Goal: Task Accomplishment & Management: Complete application form

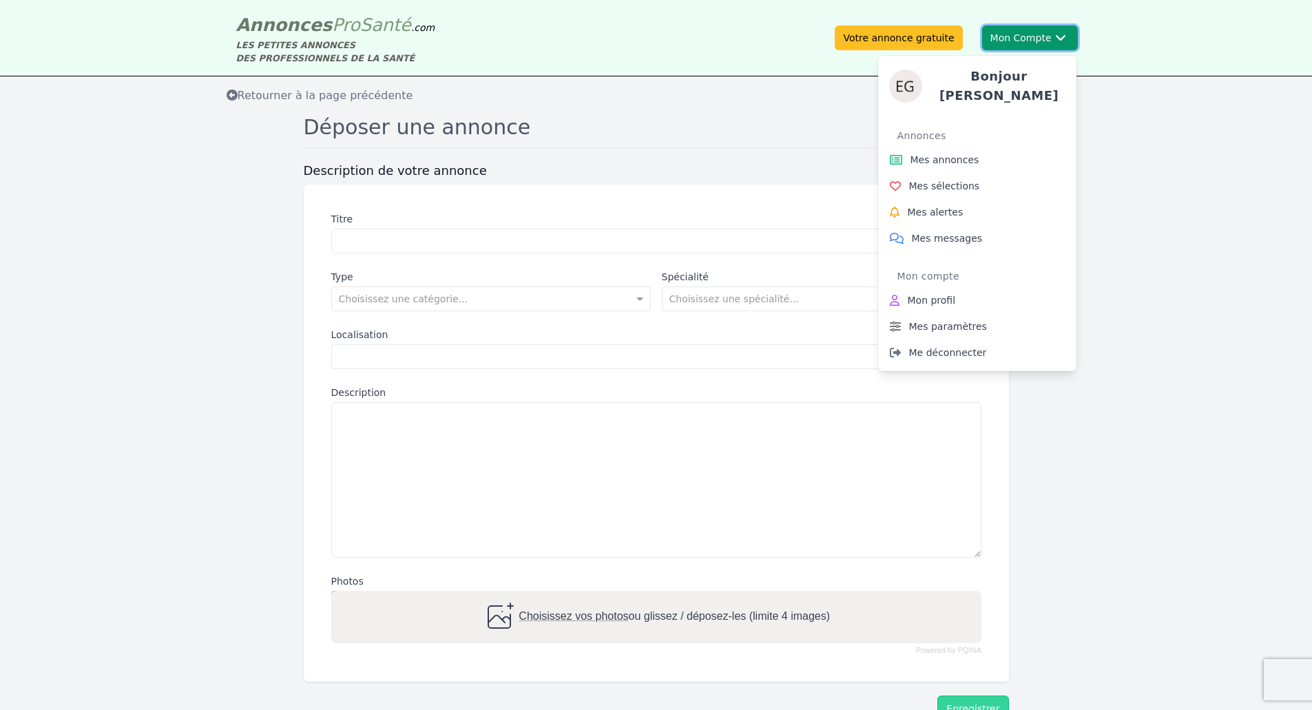
click at [1019, 29] on button "Mon Compte Bonjour [PERSON_NAME] annonces Mes sélections Mes alertes Mes messag…" at bounding box center [1030, 37] width 96 height 25
click at [971, 153] on span "Mes annonces" at bounding box center [944, 160] width 69 height 14
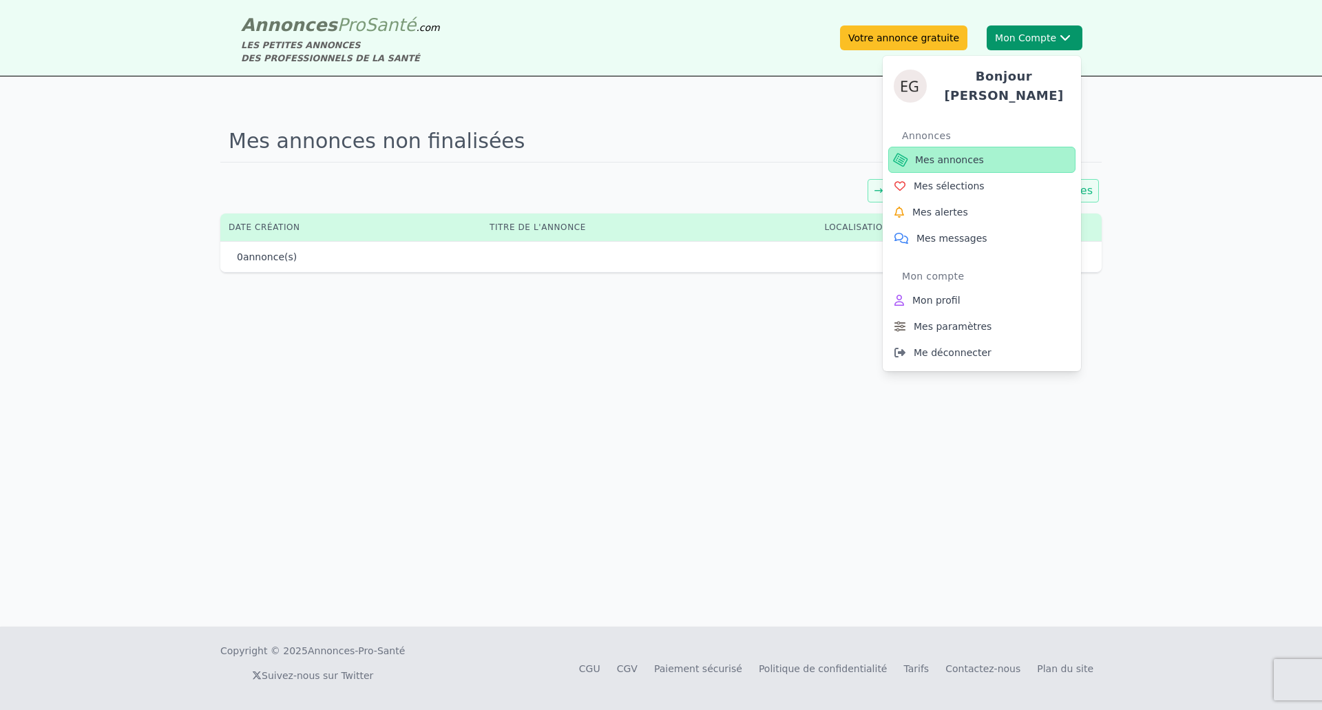
click at [971, 153] on span "Mes annonces" at bounding box center [949, 160] width 69 height 14
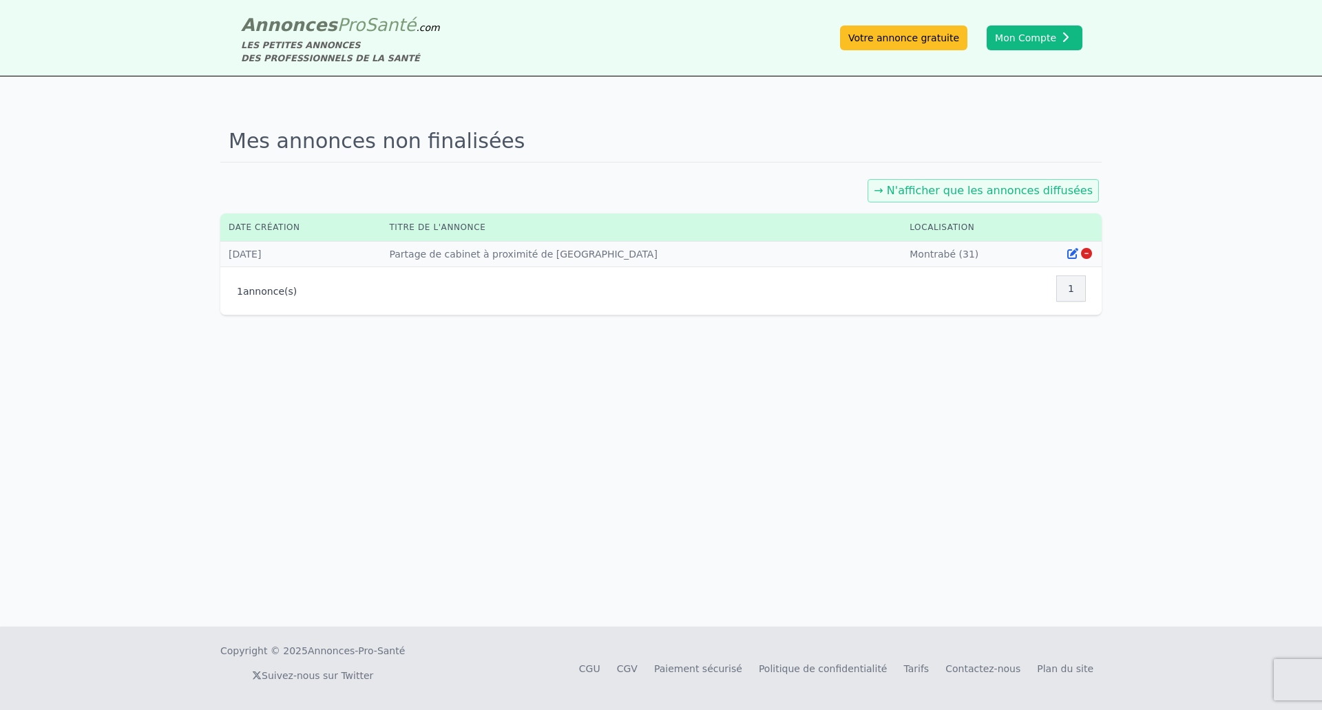
click at [1092, 252] on icon at bounding box center [1086, 253] width 11 height 11
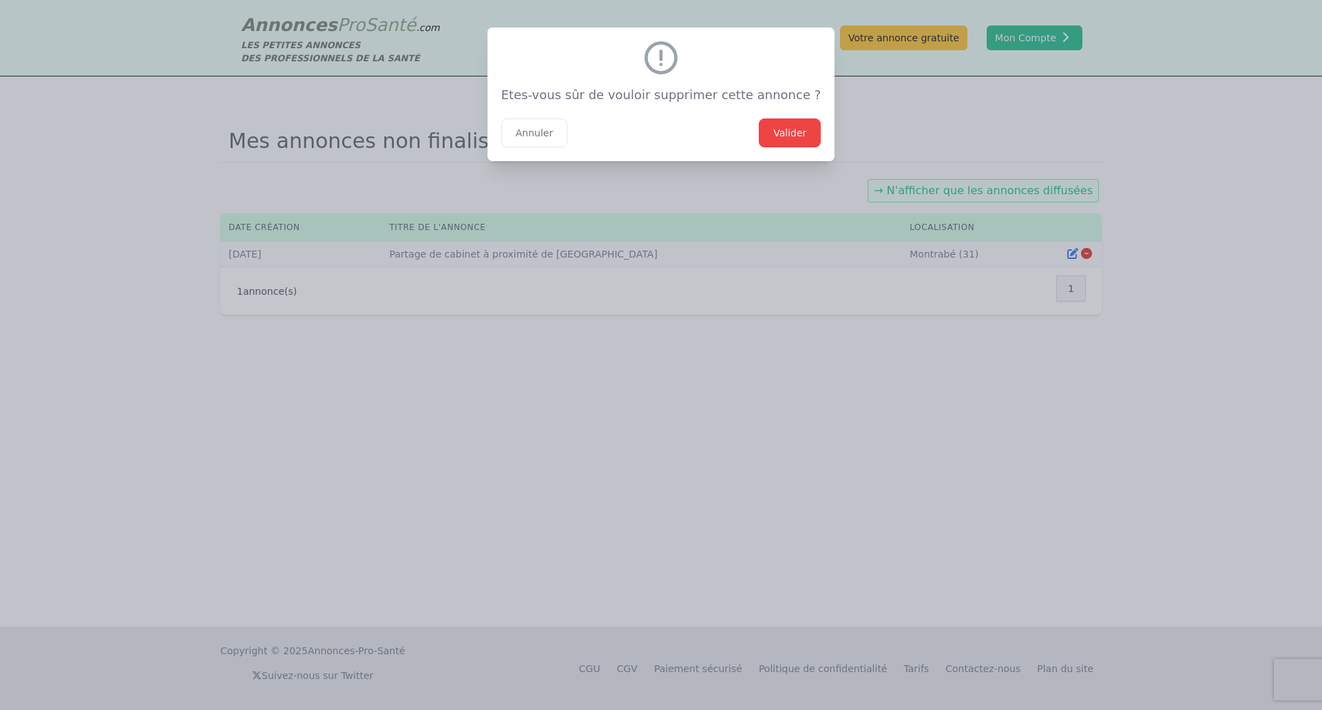
click at [759, 125] on button "Valider" at bounding box center [790, 132] width 62 height 29
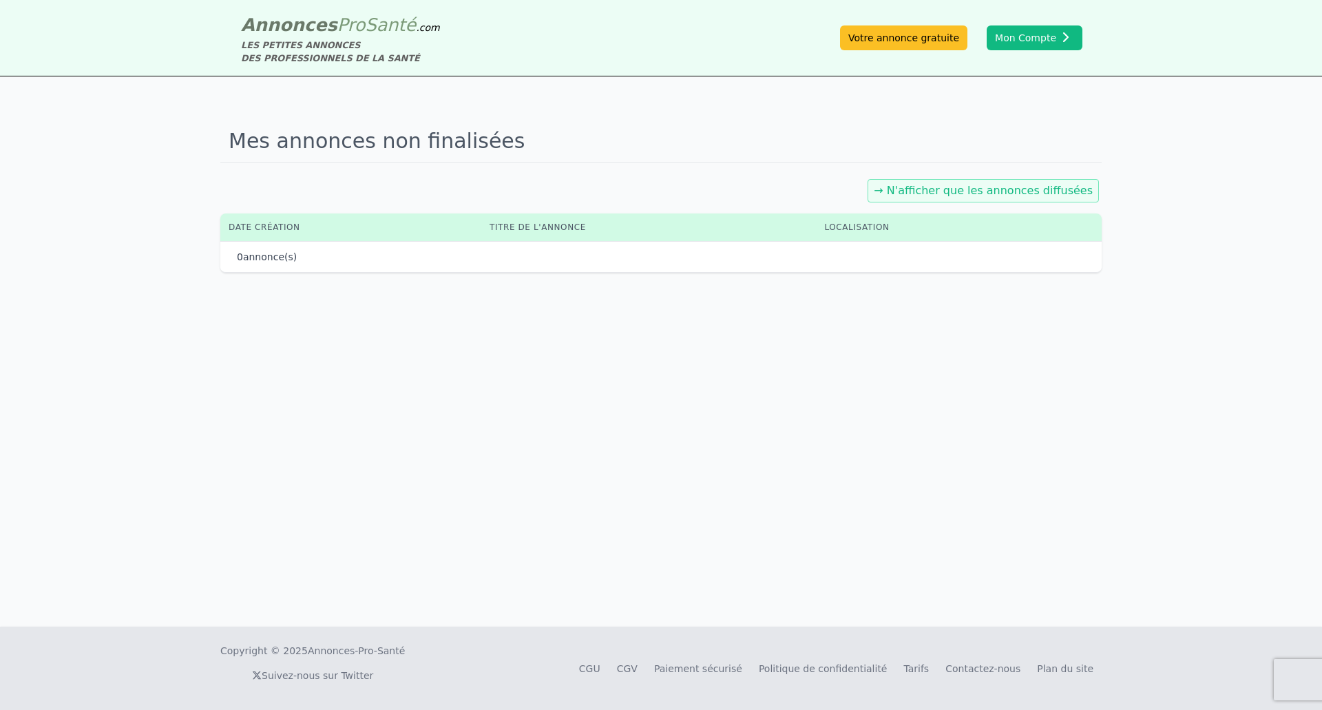
click at [951, 193] on link "→ N'afficher que les annonces diffusées" at bounding box center [983, 190] width 219 height 13
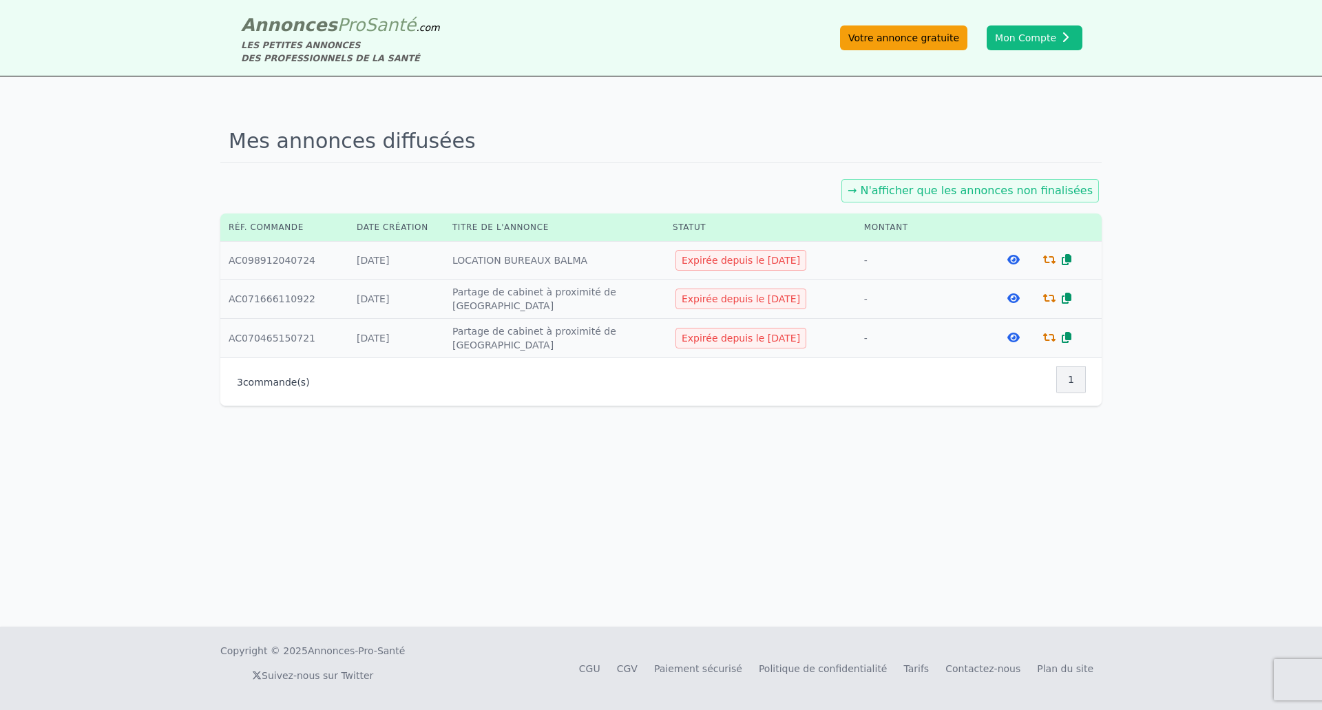
click at [917, 37] on link "Votre annonce gratuite" at bounding box center [903, 37] width 127 height 25
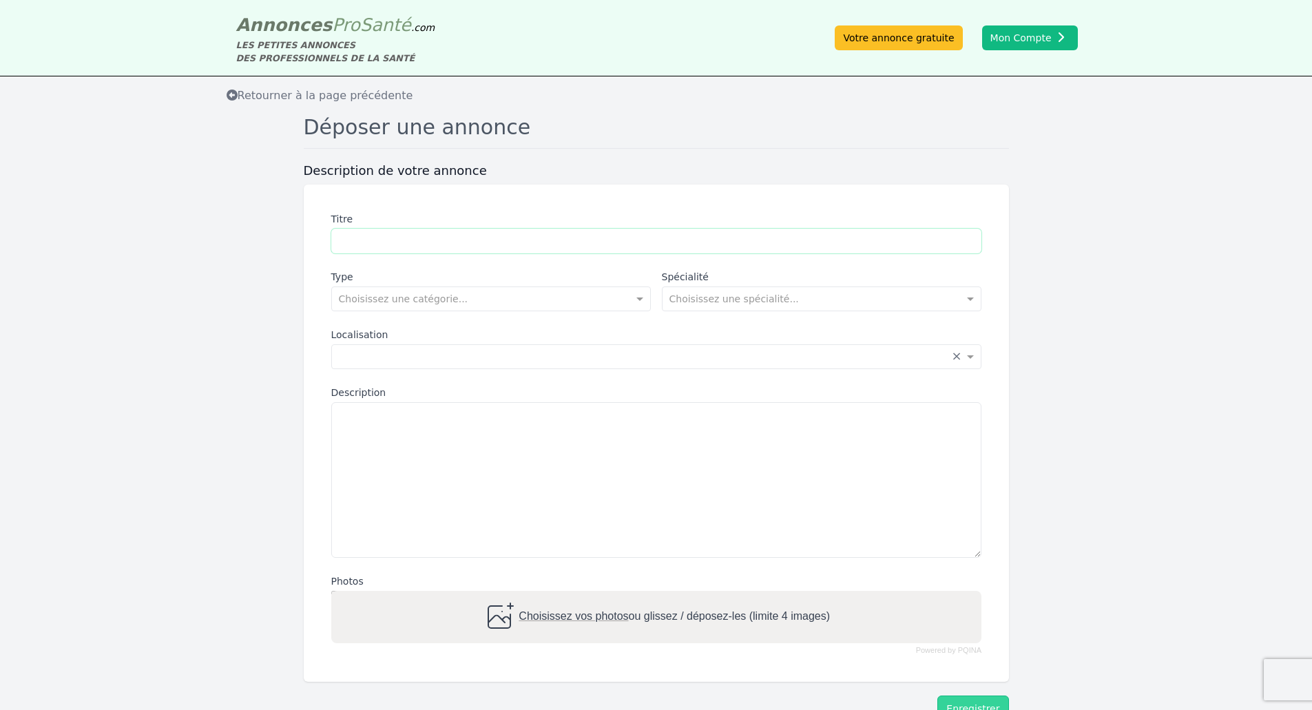
click at [353, 244] on input "Titre" at bounding box center [656, 241] width 650 height 25
type input "**********"
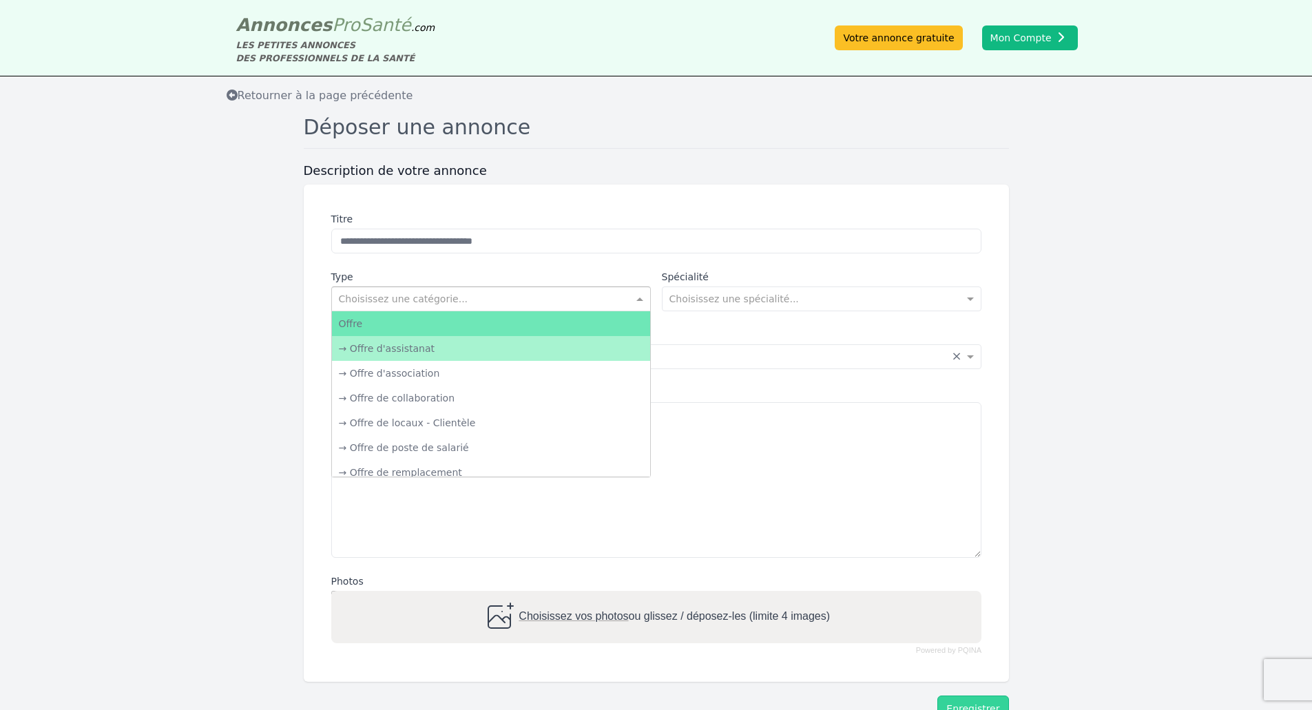
click at [434, 297] on input "text" at bounding box center [477, 298] width 277 height 14
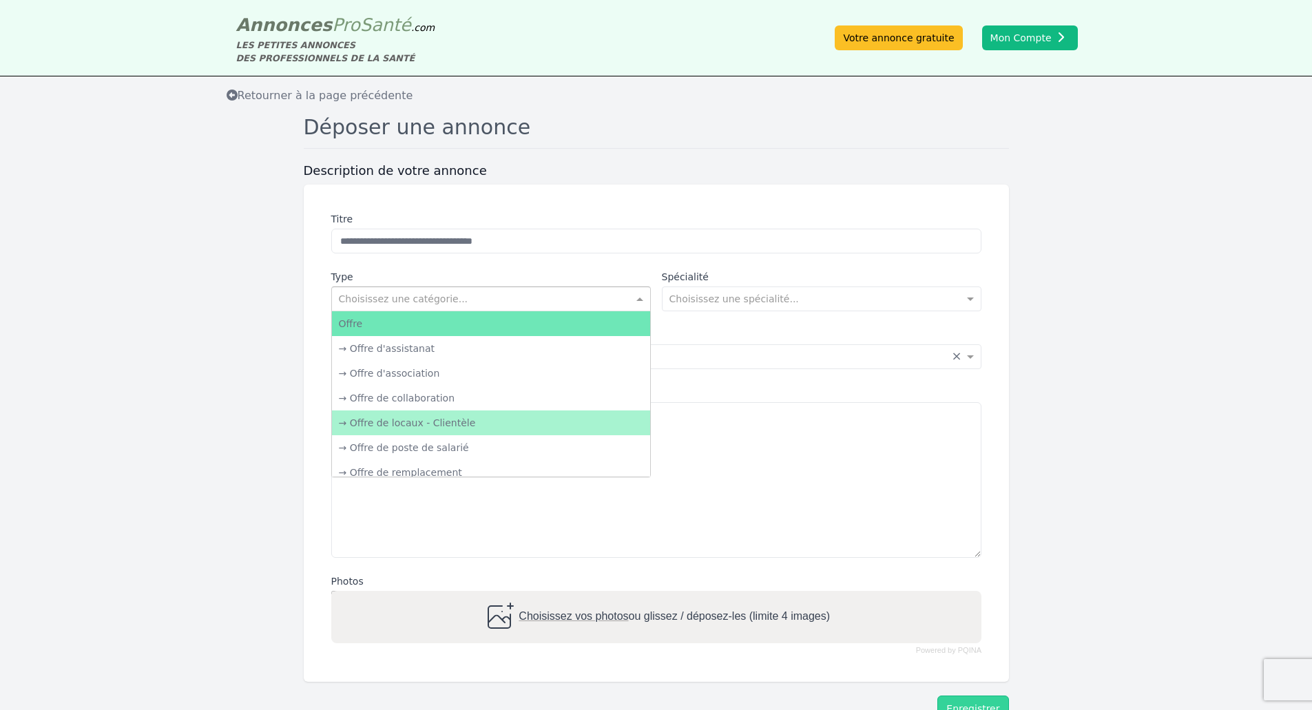
click at [435, 428] on div "→ Offre de locaux - Clientèle" at bounding box center [491, 422] width 318 height 25
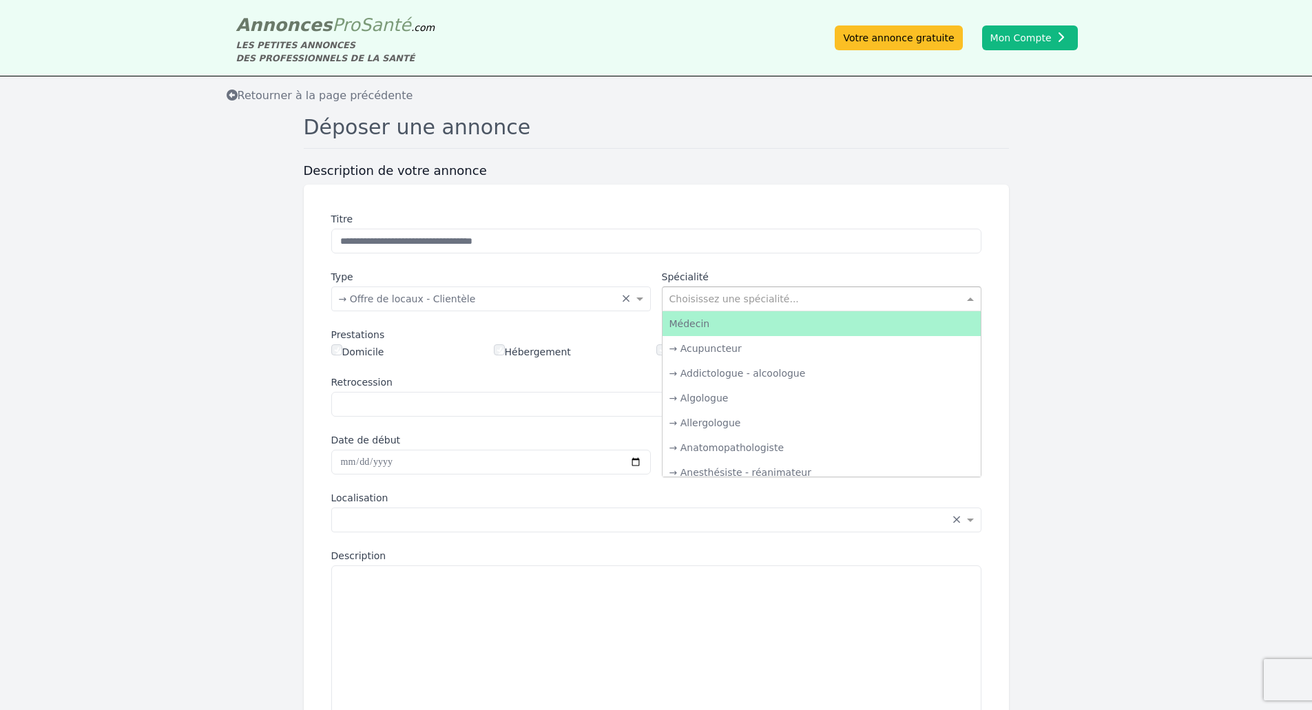
click at [772, 292] on input "text" at bounding box center [807, 298] width 277 height 14
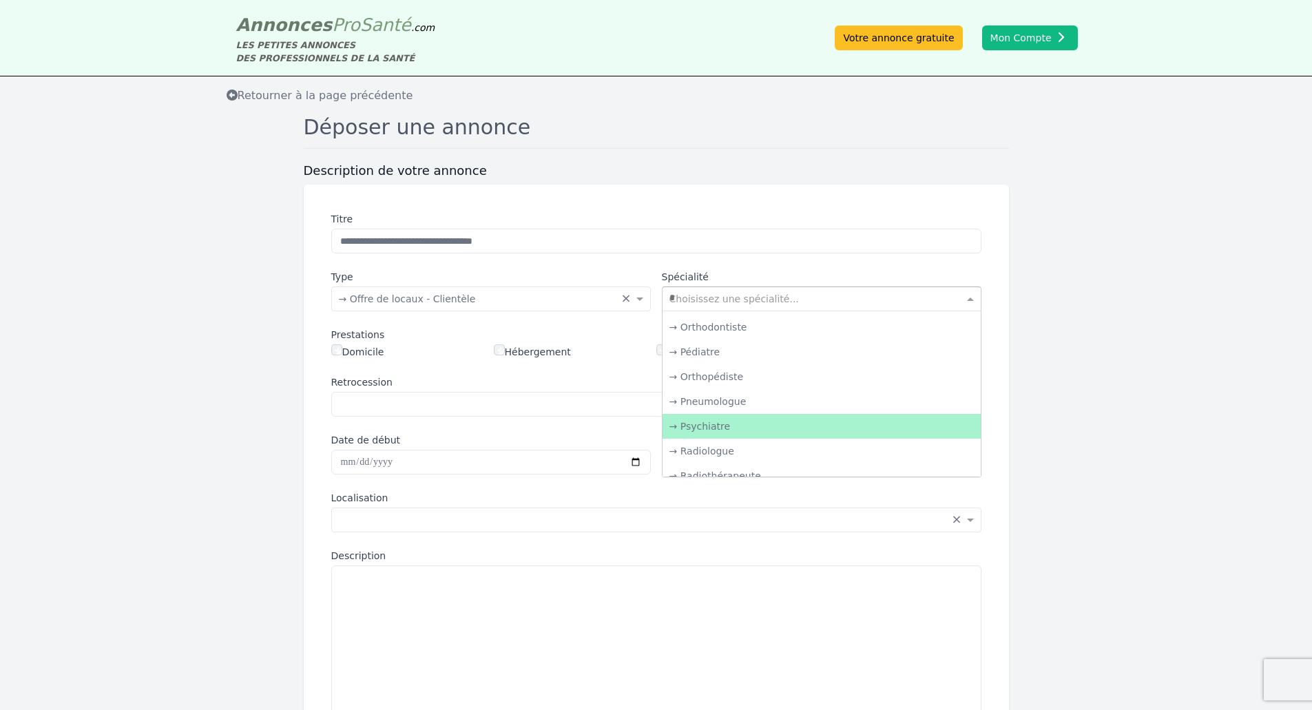
scroll to position [368, 0]
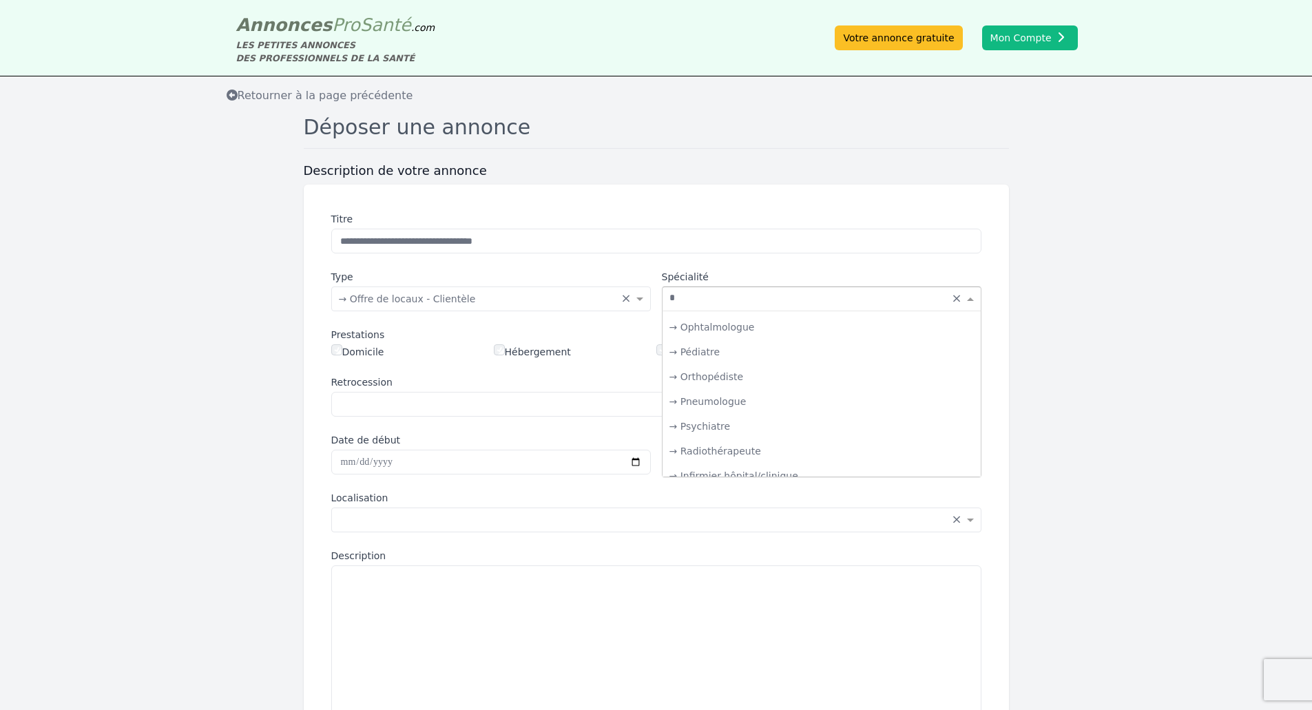
type input "**"
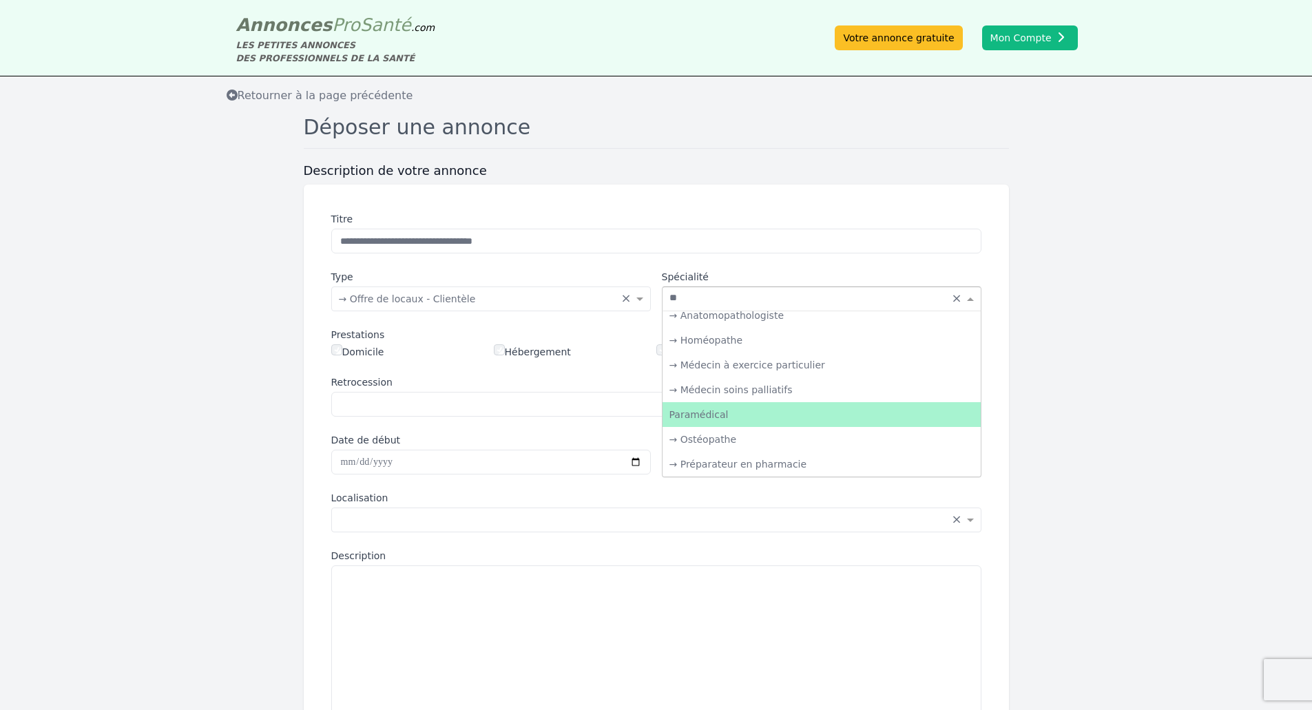
click at [742, 419] on div "Paramédical" at bounding box center [821, 414] width 318 height 25
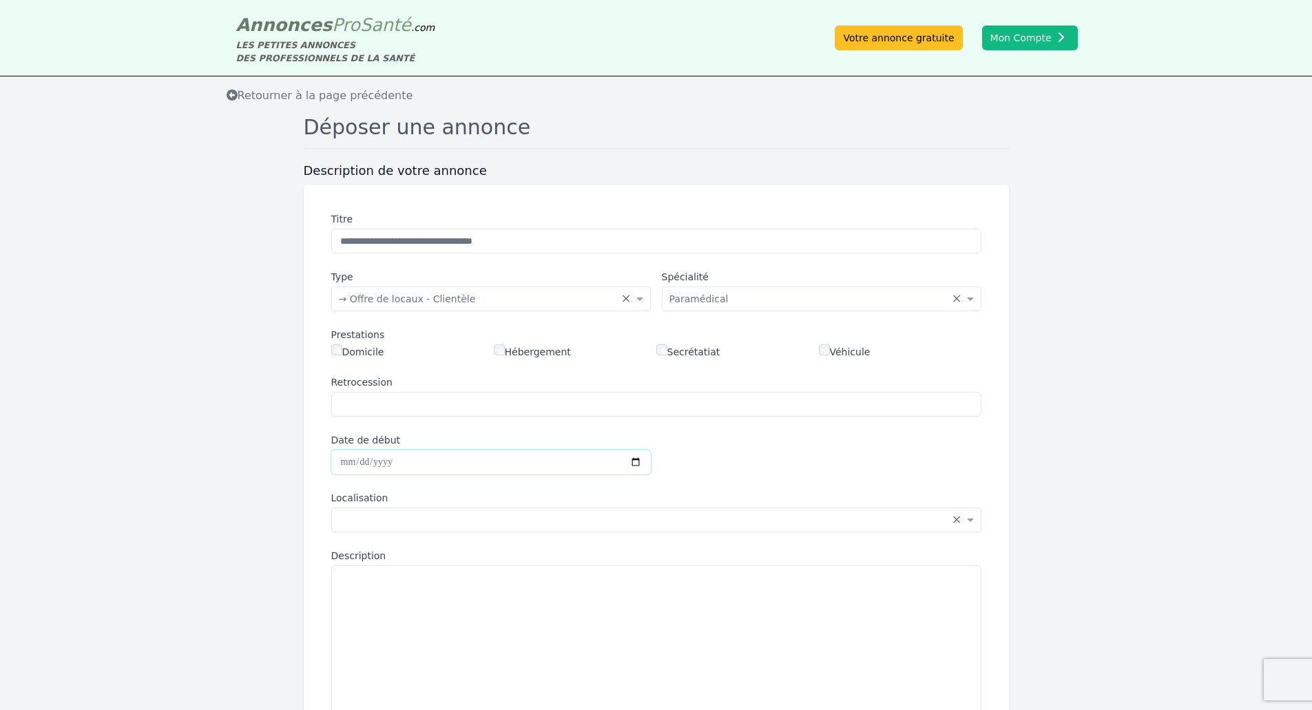
click at [389, 461] on input "Date de début" at bounding box center [491, 462] width 320 height 25
click at [340, 459] on input "Date de début" at bounding box center [491, 462] width 320 height 25
type input "**********"
click at [369, 519] on input "text" at bounding box center [642, 519] width 607 height 14
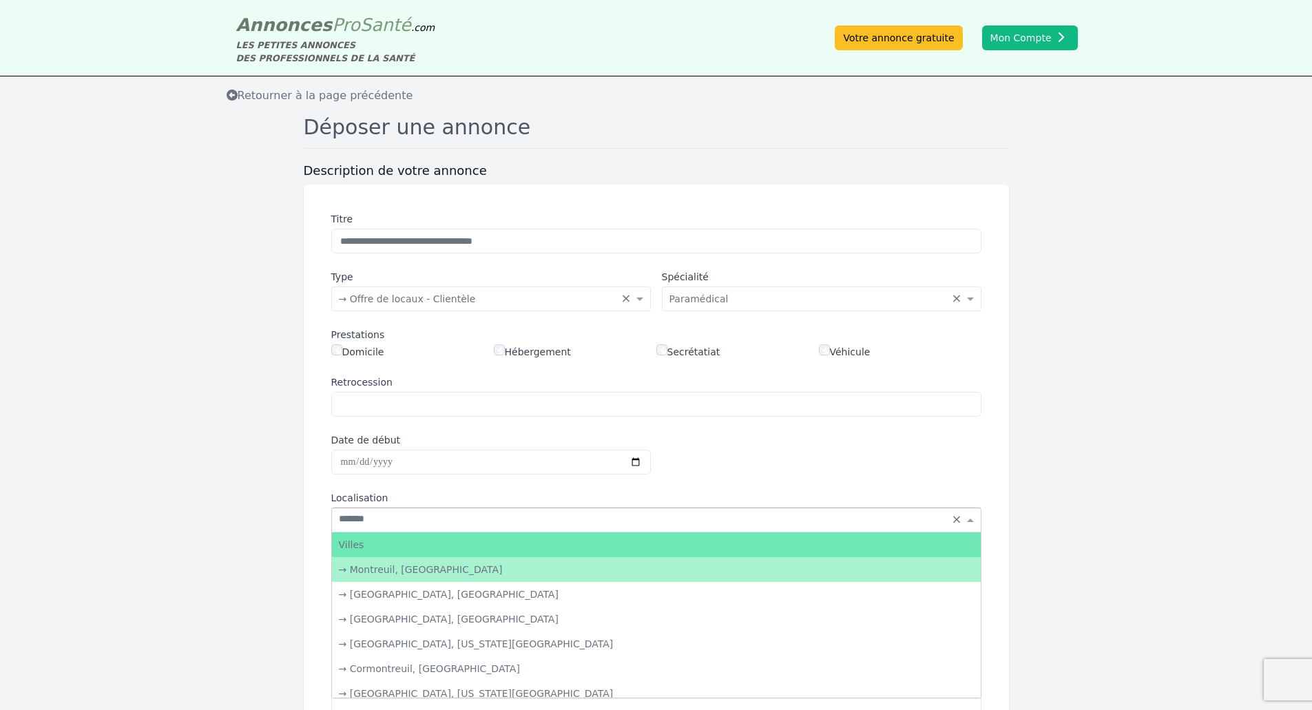
type input "********"
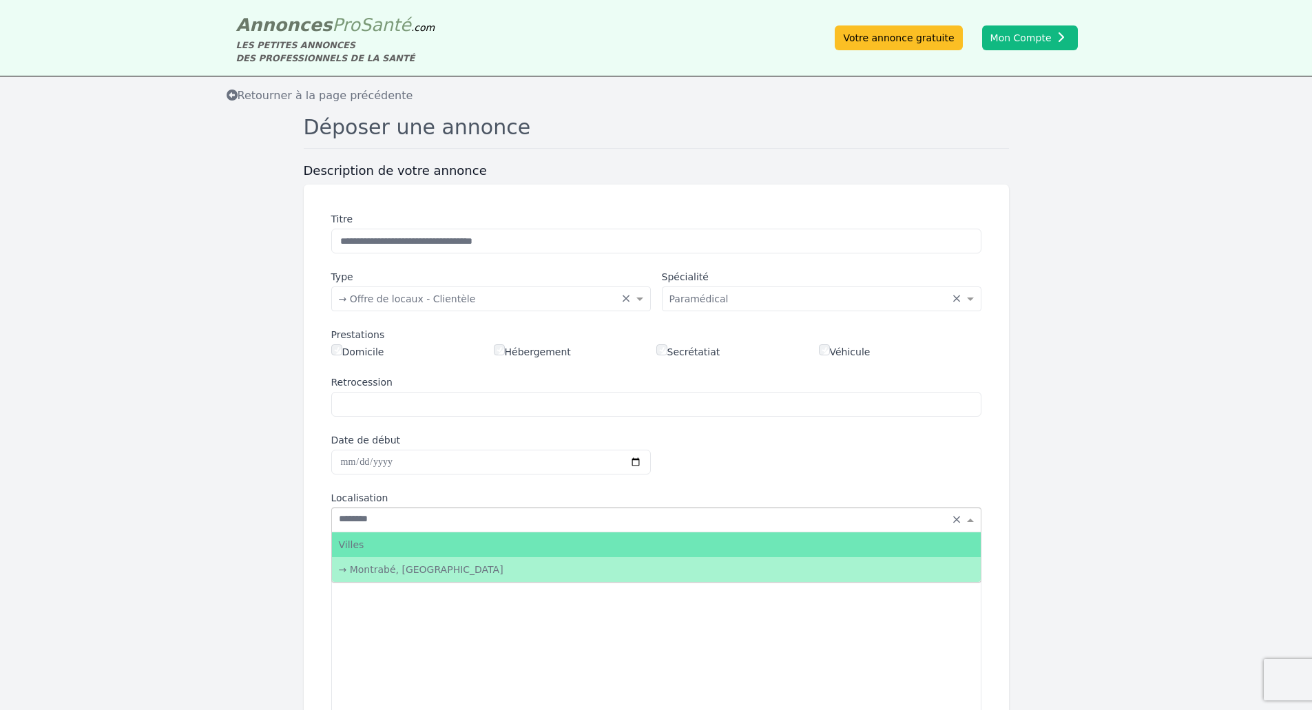
click at [416, 578] on div "→ Montrabé, [GEOGRAPHIC_DATA]" at bounding box center [656, 569] width 649 height 25
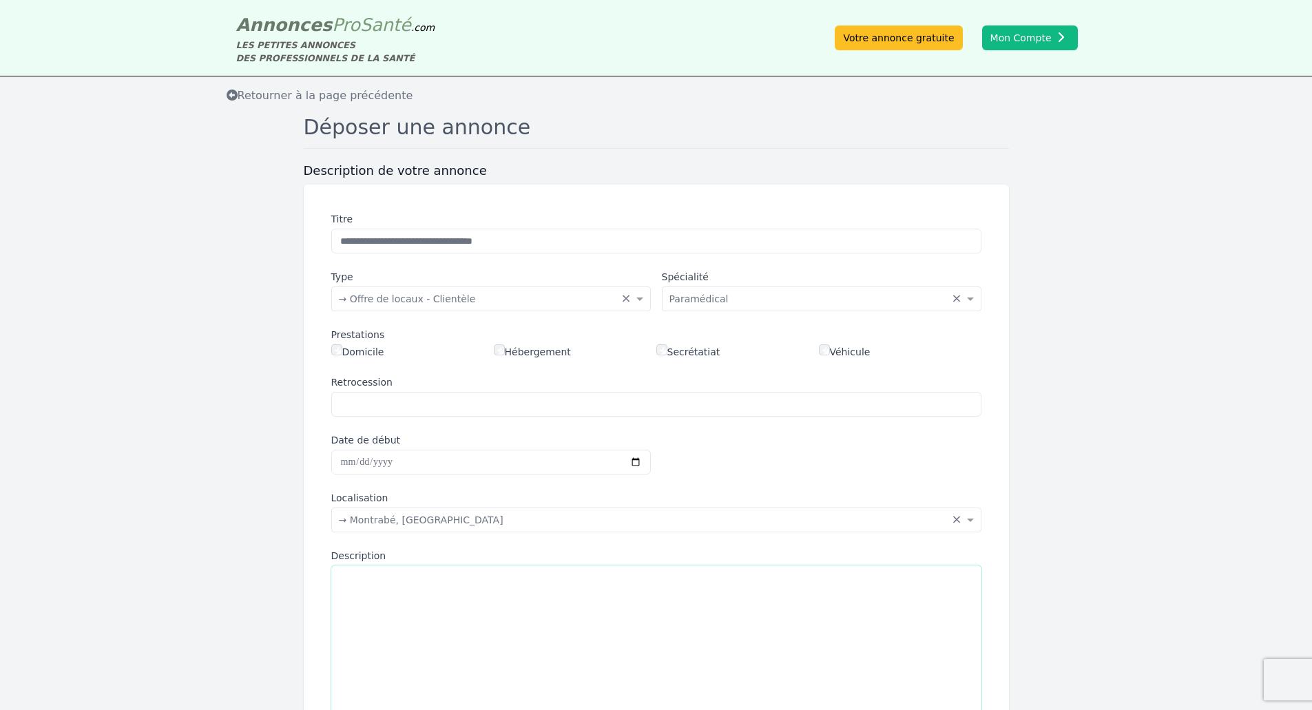
click at [421, 599] on textarea "Description" at bounding box center [656, 643] width 650 height 156
paste textarea "**********"
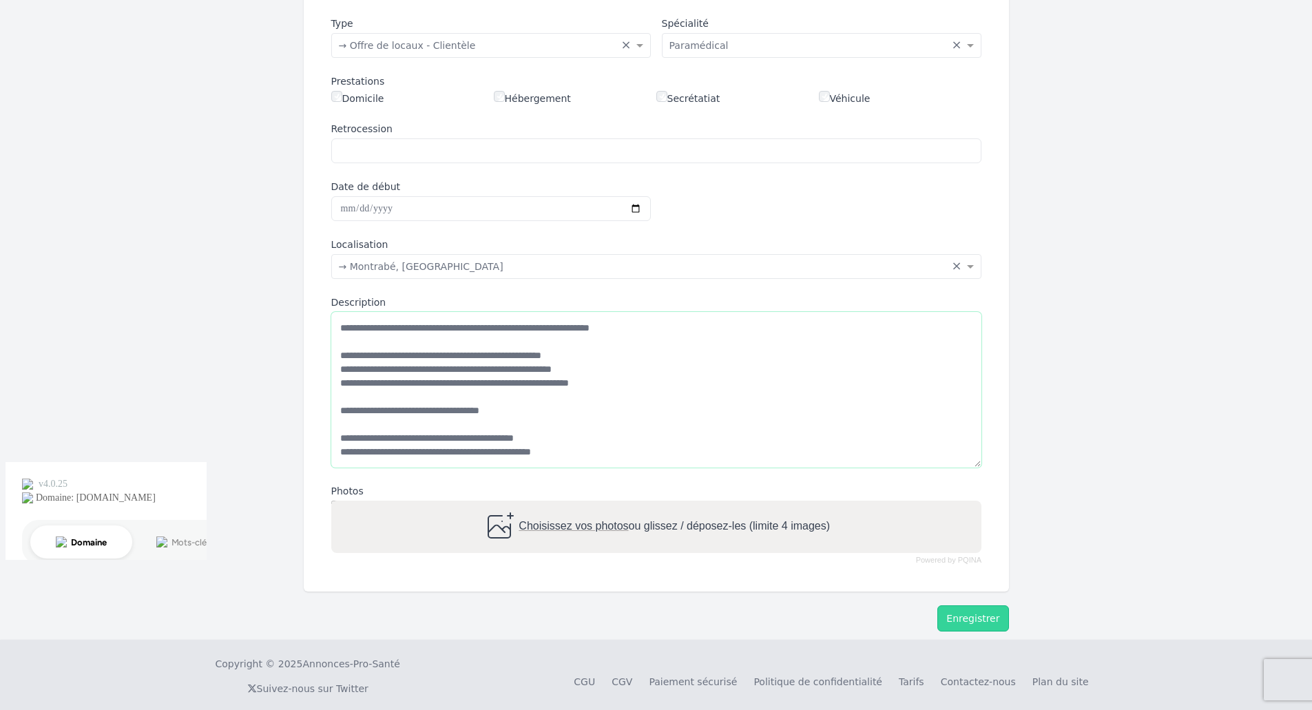
scroll to position [267, 0]
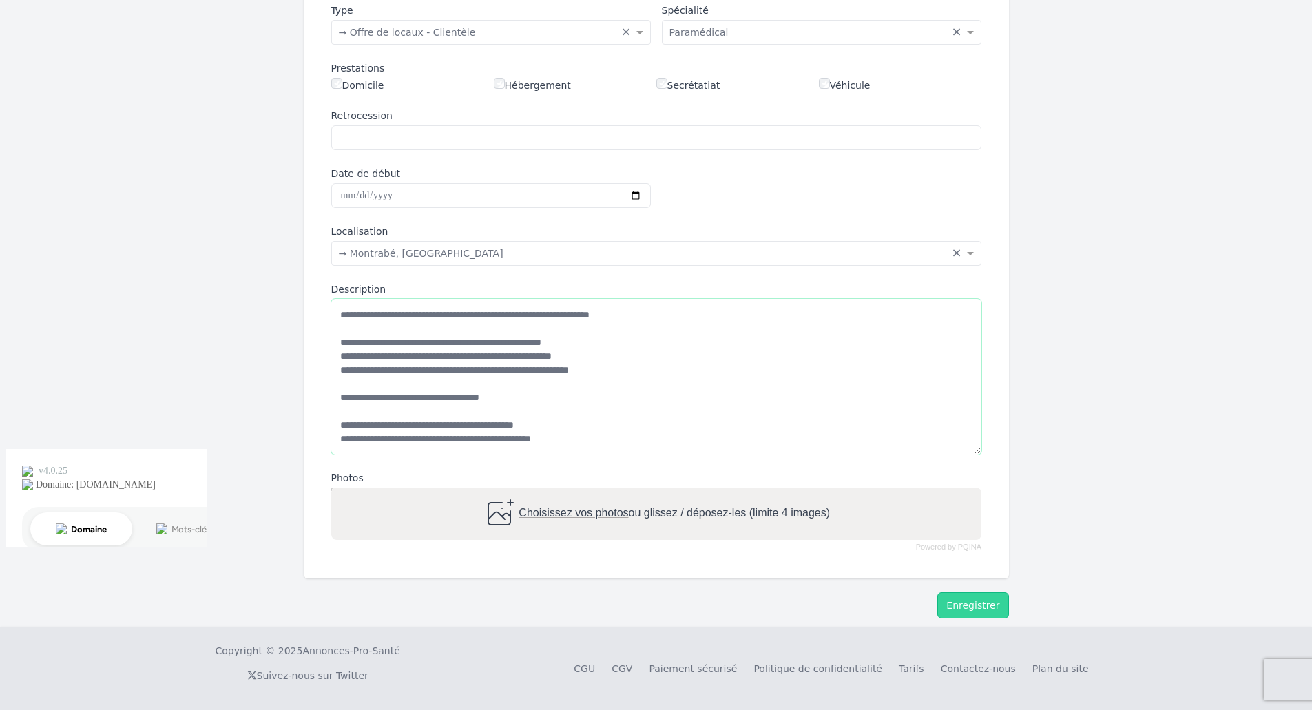
type textarea "**********"
click at [609, 512] on span "Choisissez vos photos" at bounding box center [573, 514] width 109 height 12
click at [609, 492] on input "Choisissez vos photos ou glissez / déposez-les (limite 4 images)" at bounding box center [656, 490] width 650 height 4
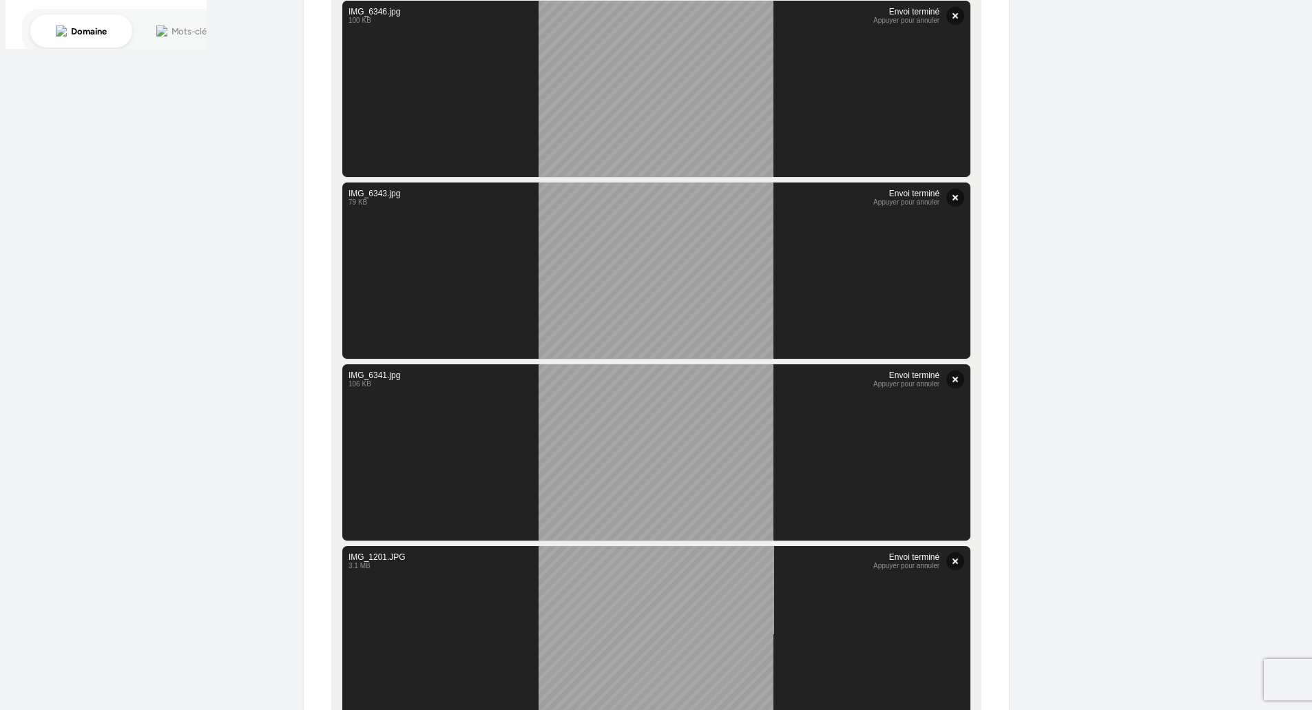
scroll to position [766, 0]
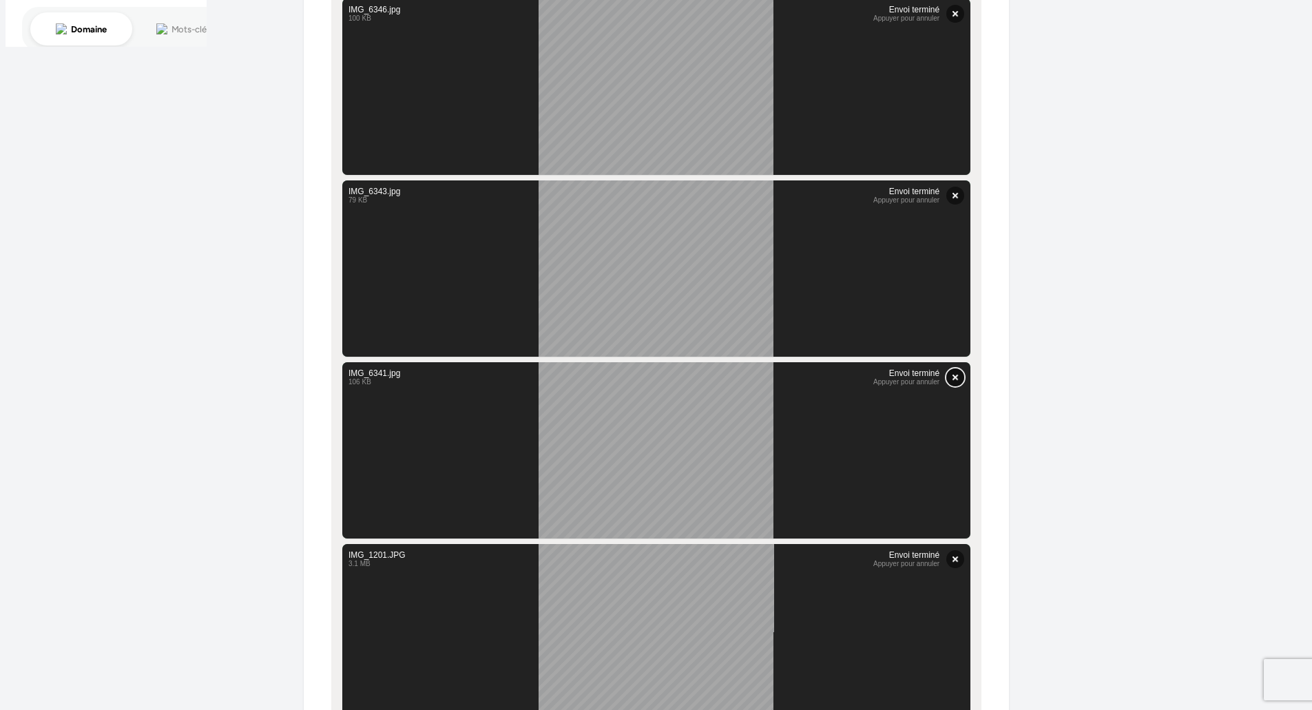
click at [954, 377] on button "Supprimer" at bounding box center [955, 377] width 18 height 18
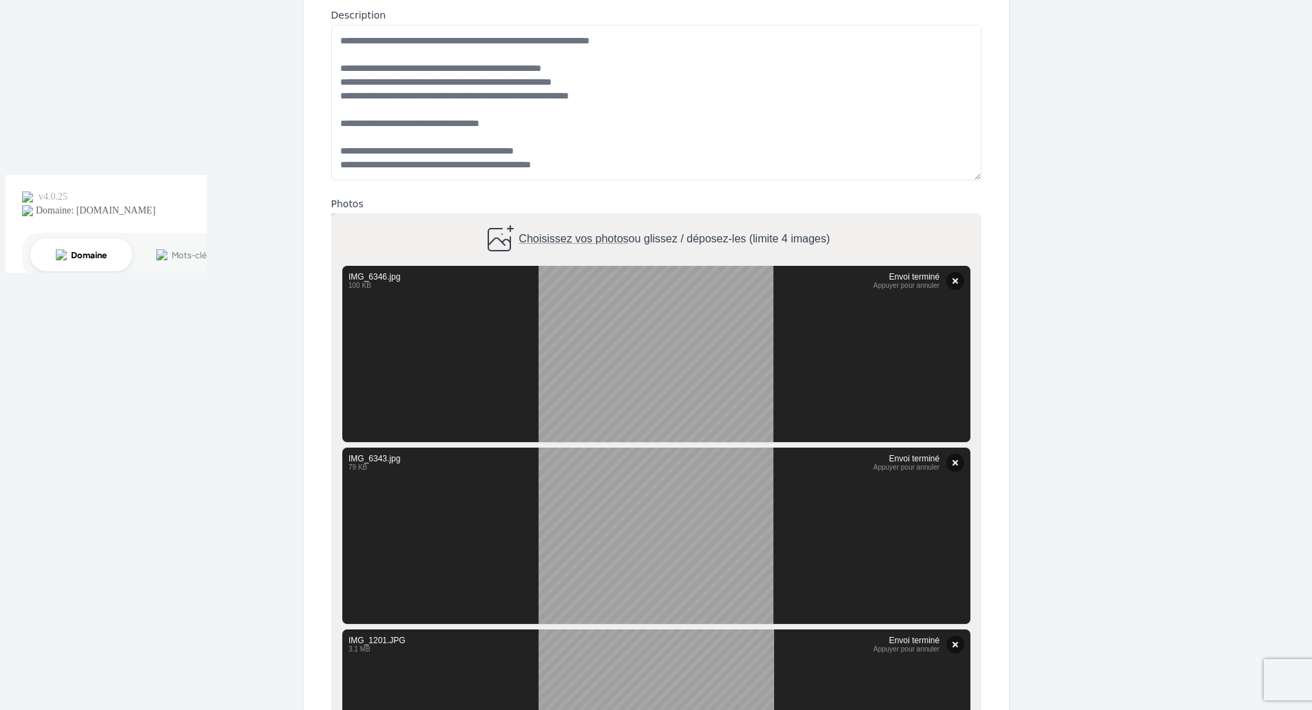
scroll to position [536, 0]
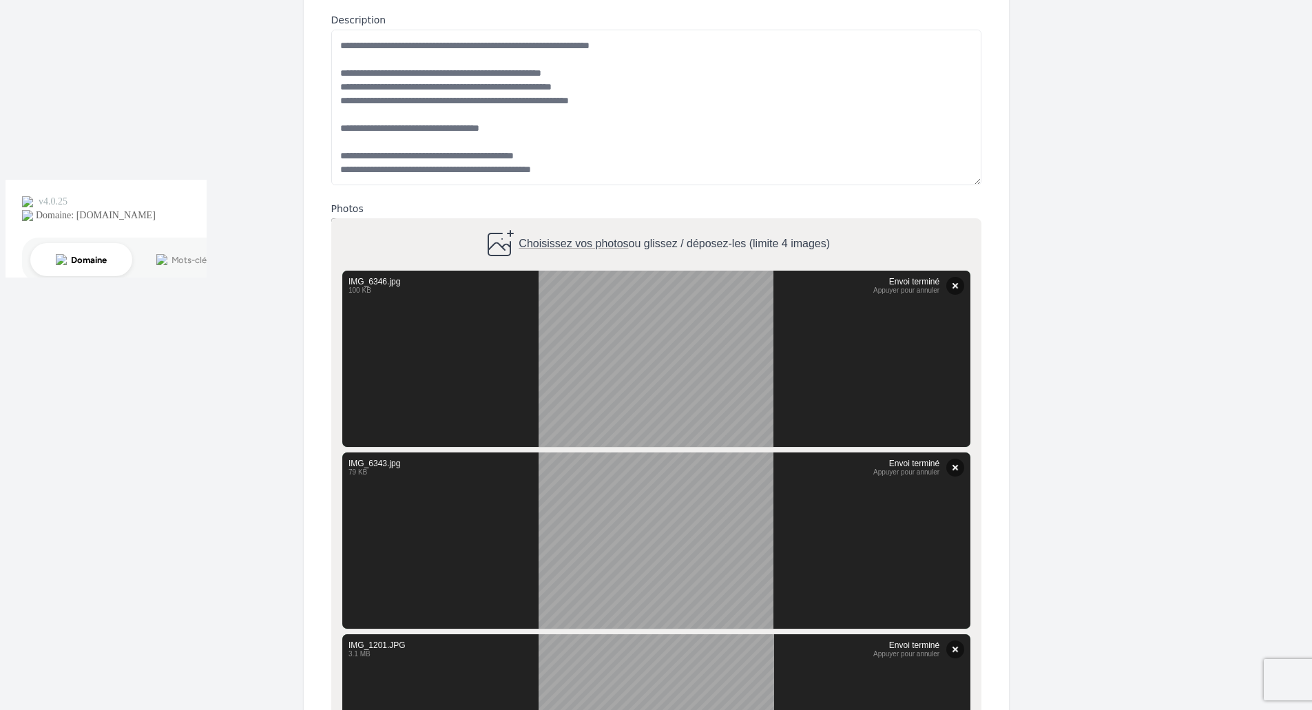
click at [587, 240] on span "Choisissez vos photos" at bounding box center [573, 244] width 109 height 12
click at [587, 222] on input "Choisissez vos photos ou glissez / déposez-les (limite 4 images)" at bounding box center [656, 220] width 650 height 4
type input "**********"
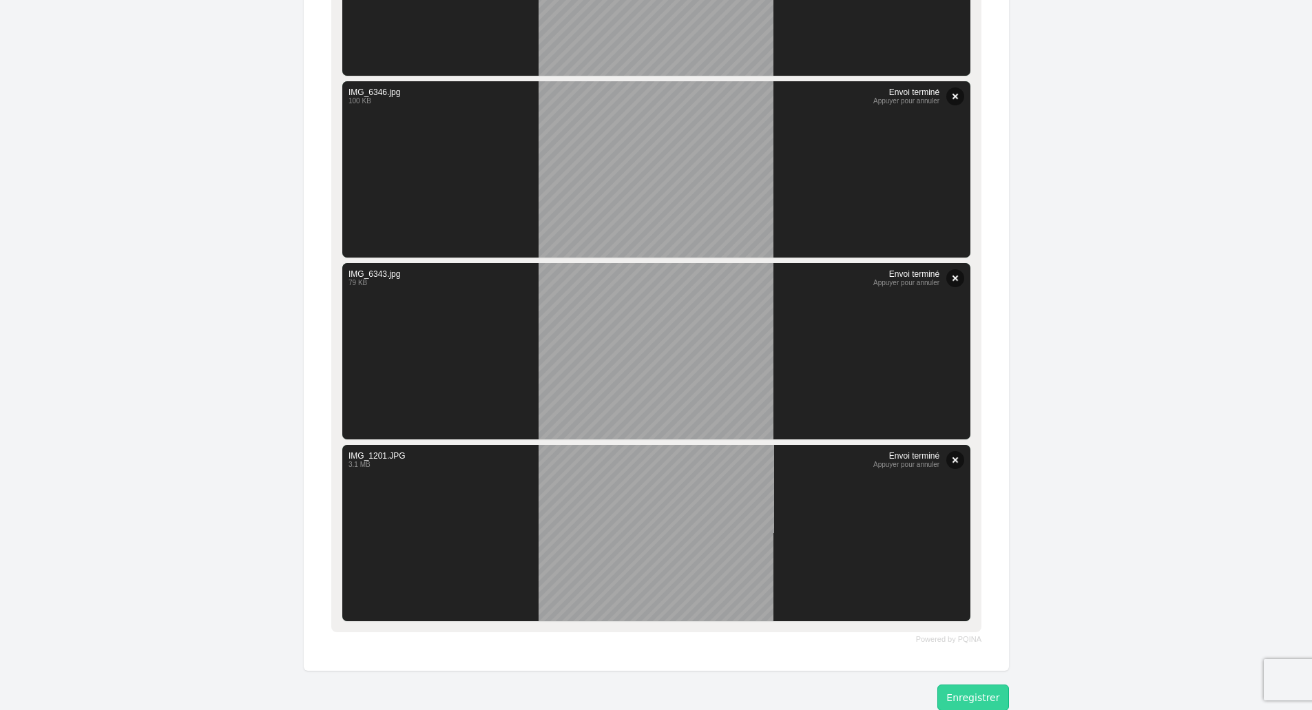
scroll to position [958, 0]
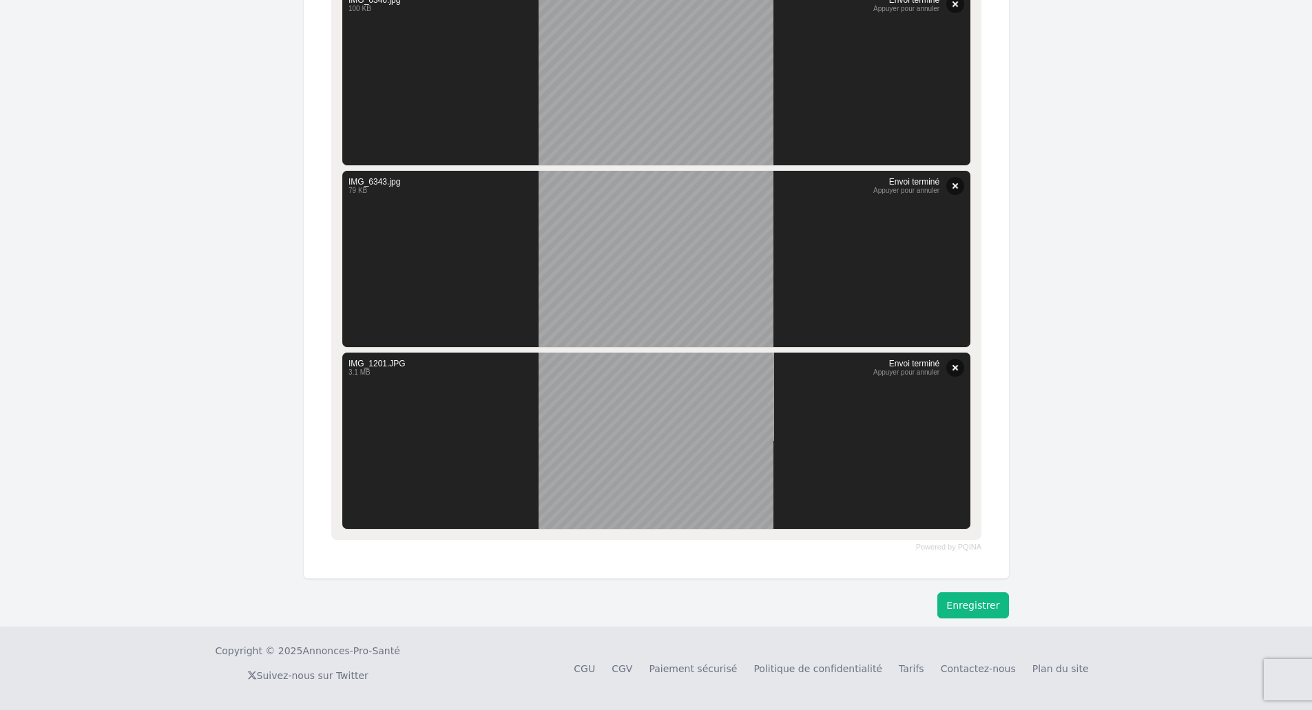
click at [984, 597] on button "Enregistrer" at bounding box center [972, 605] width 71 height 26
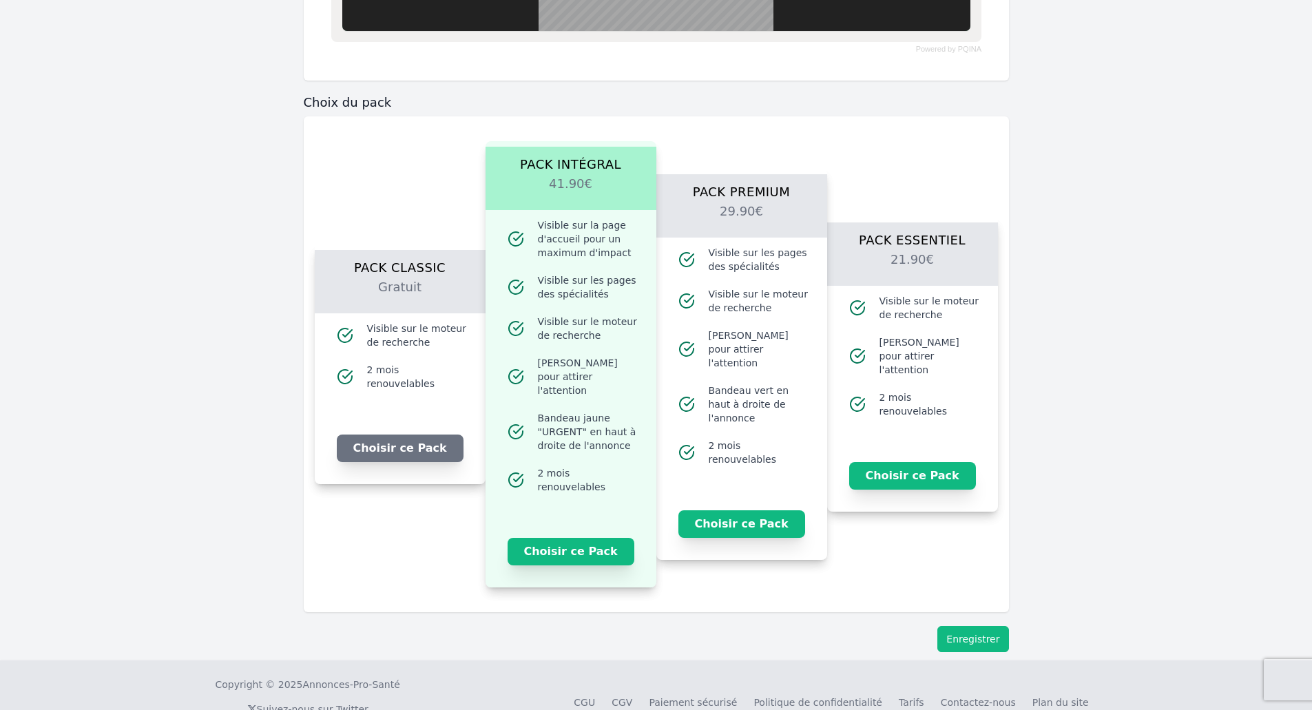
scroll to position [1463, 0]
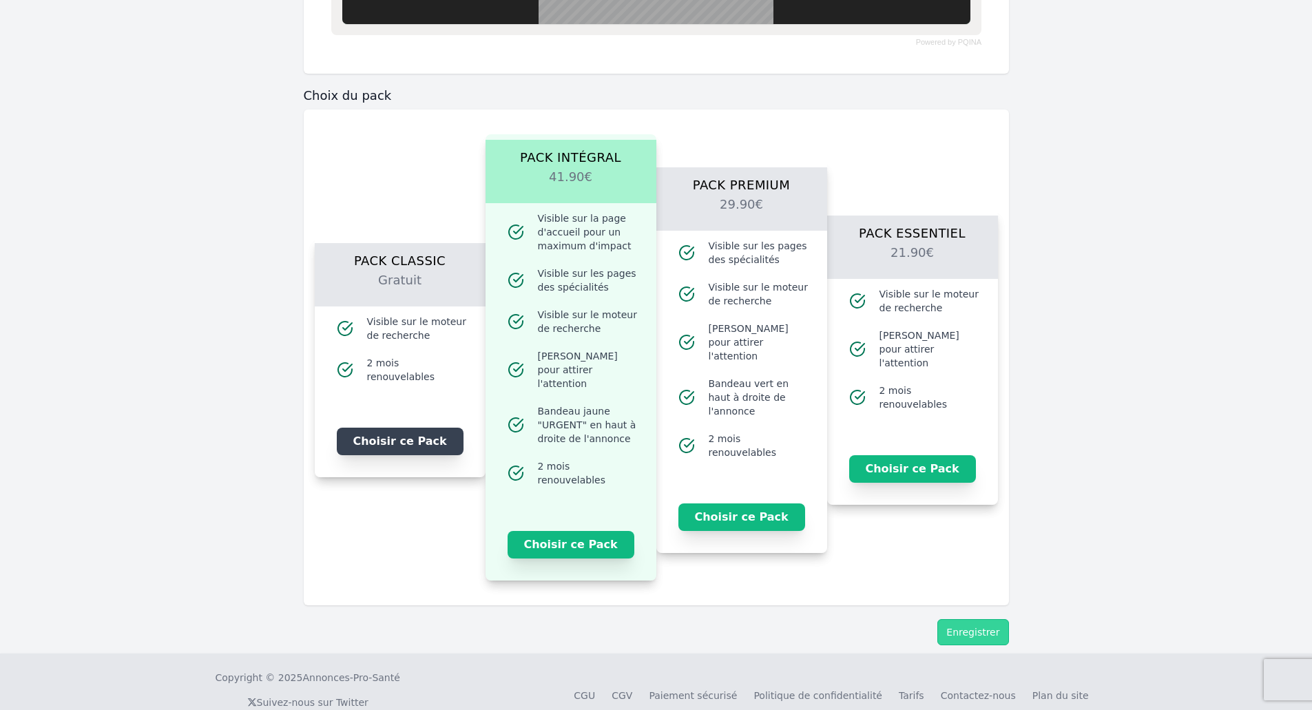
click at [391, 436] on button "Choisir ce Pack" at bounding box center [400, 442] width 127 height 28
click at [962, 619] on button "Enregistrer" at bounding box center [972, 632] width 71 height 26
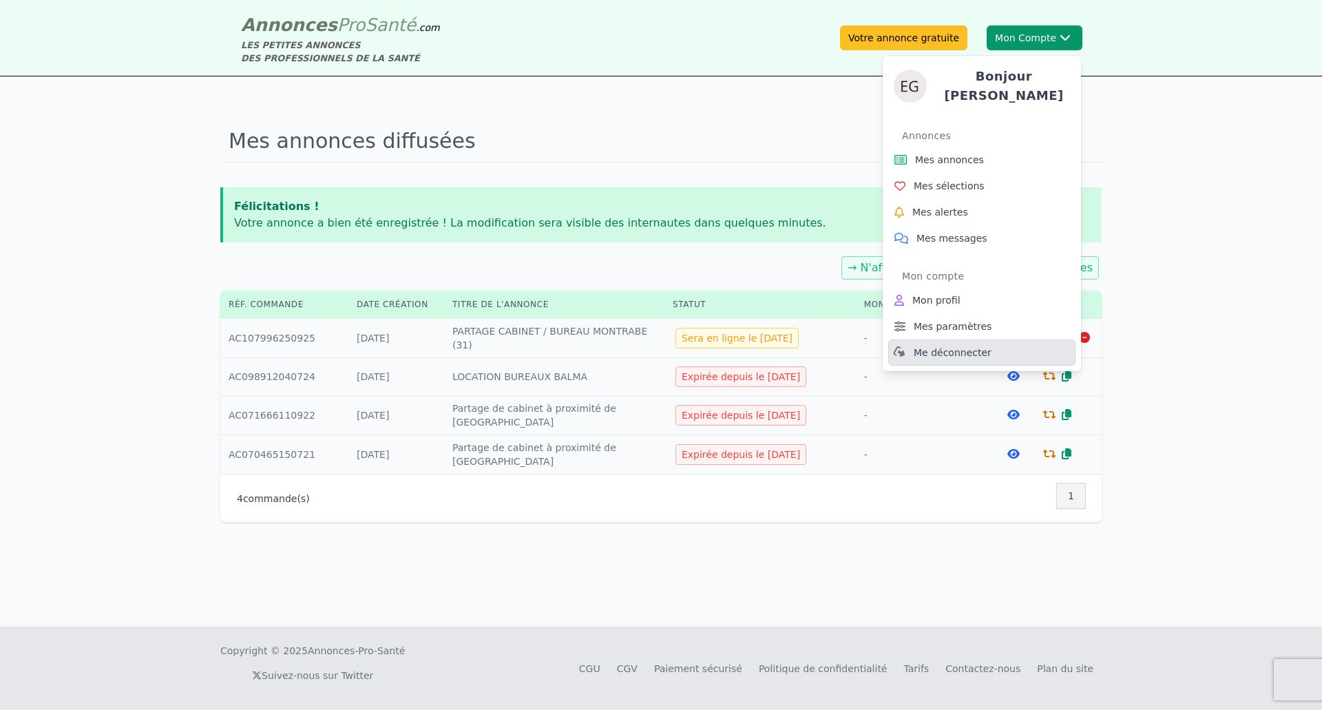
click at [954, 351] on span "Me déconnecter" at bounding box center [953, 353] width 78 height 14
